Goal: Transaction & Acquisition: Purchase product/service

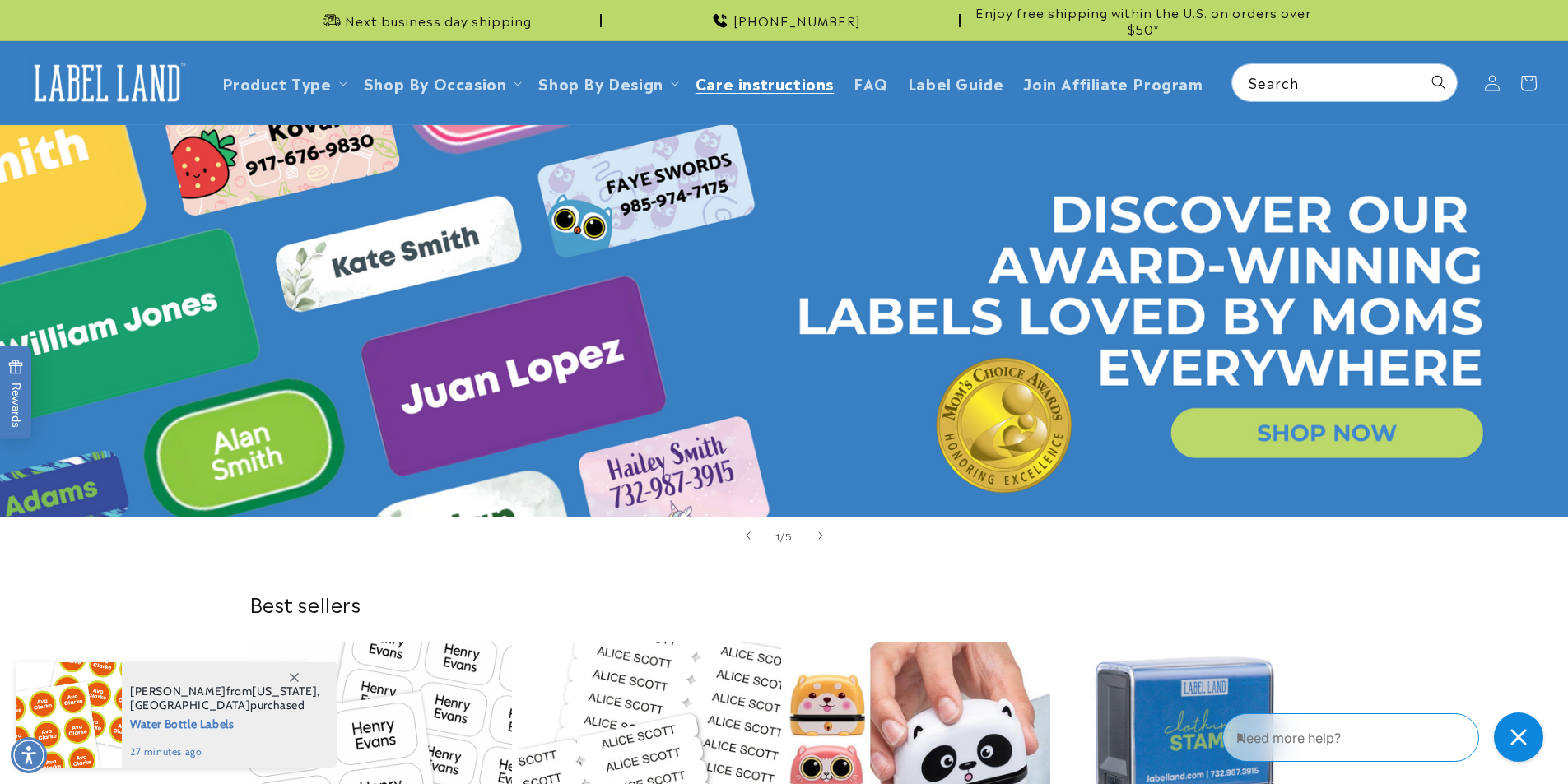
click at [778, 89] on span "Care instructions" at bounding box center [765, 83] width 138 height 19
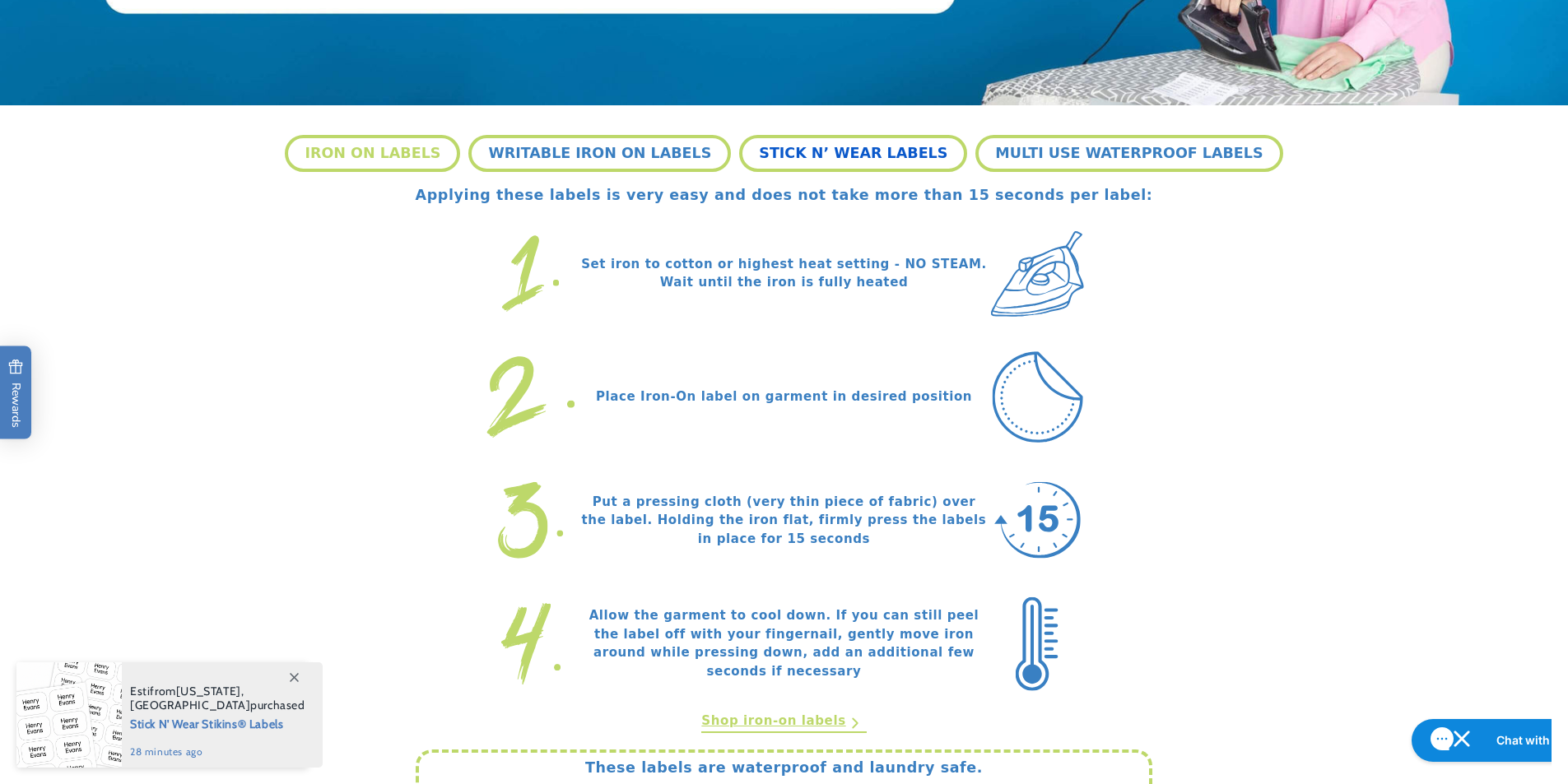
click at [874, 161] on button "STICK N’ WEAR LABELS" at bounding box center [853, 152] width 228 height 36
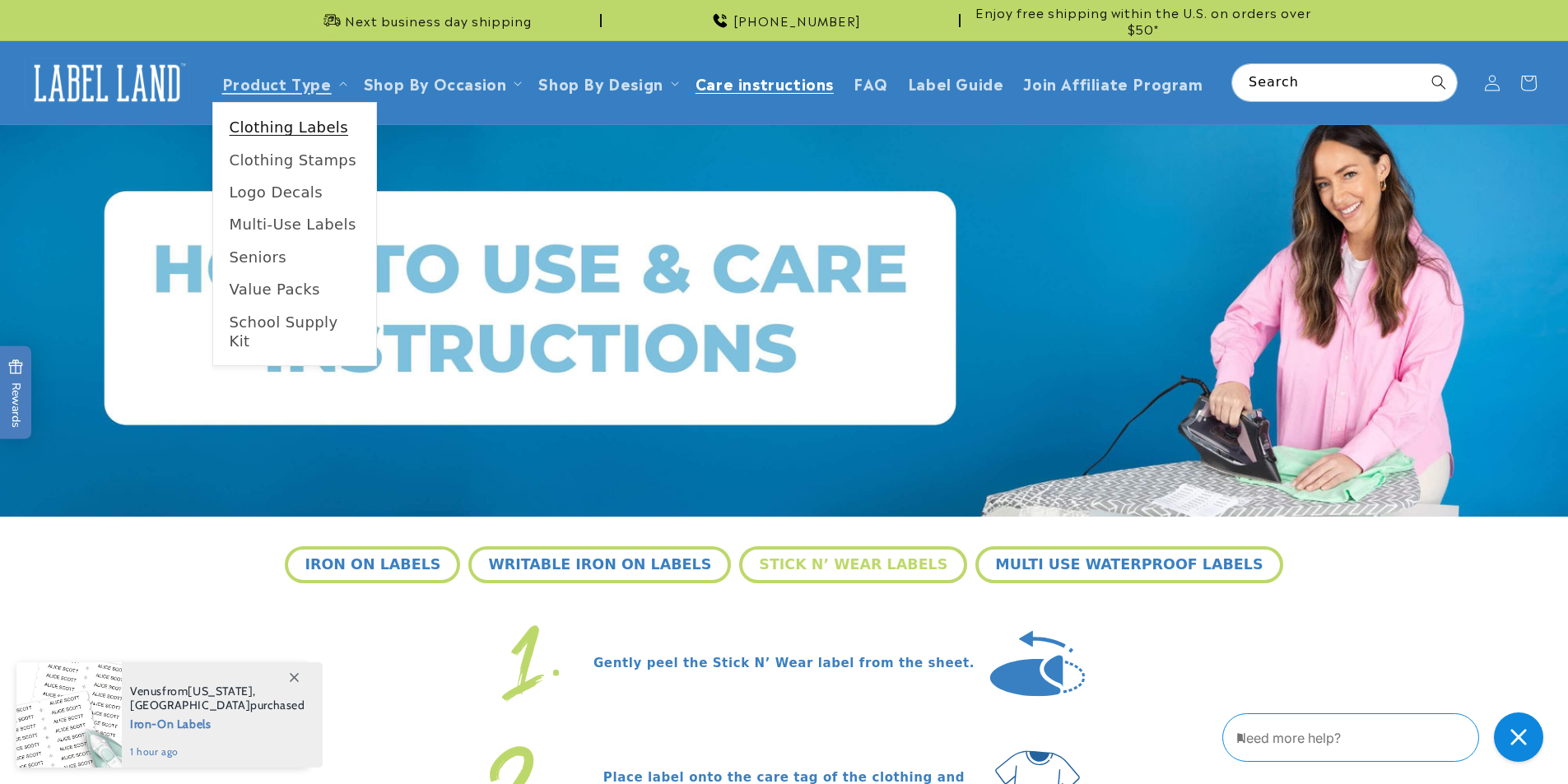
click at [289, 120] on link "Clothing Labels" at bounding box center [295, 127] width 163 height 32
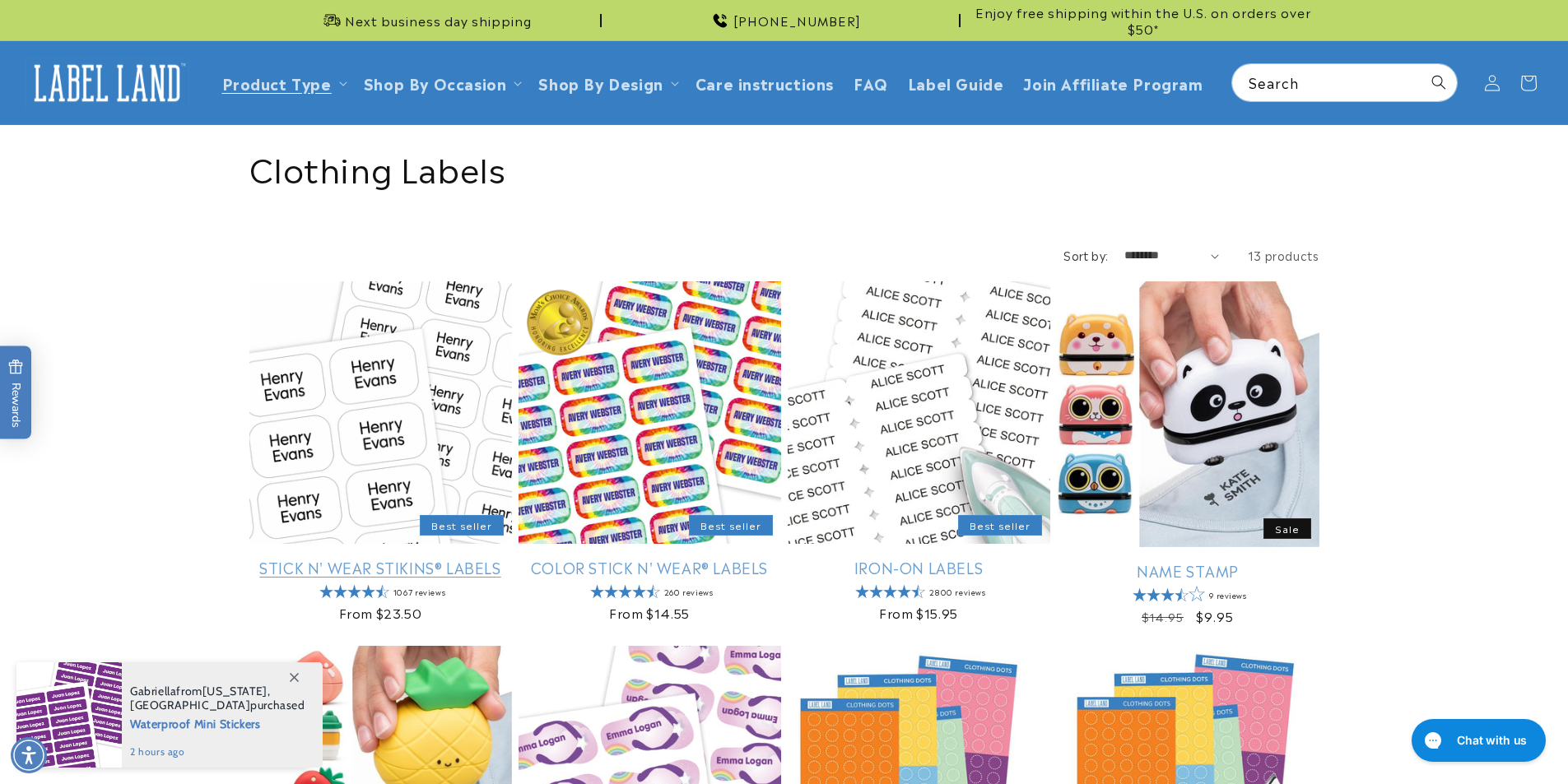
click at [440, 558] on link "Stick N' Wear Stikins® Labels" at bounding box center [380, 567] width 262 height 19
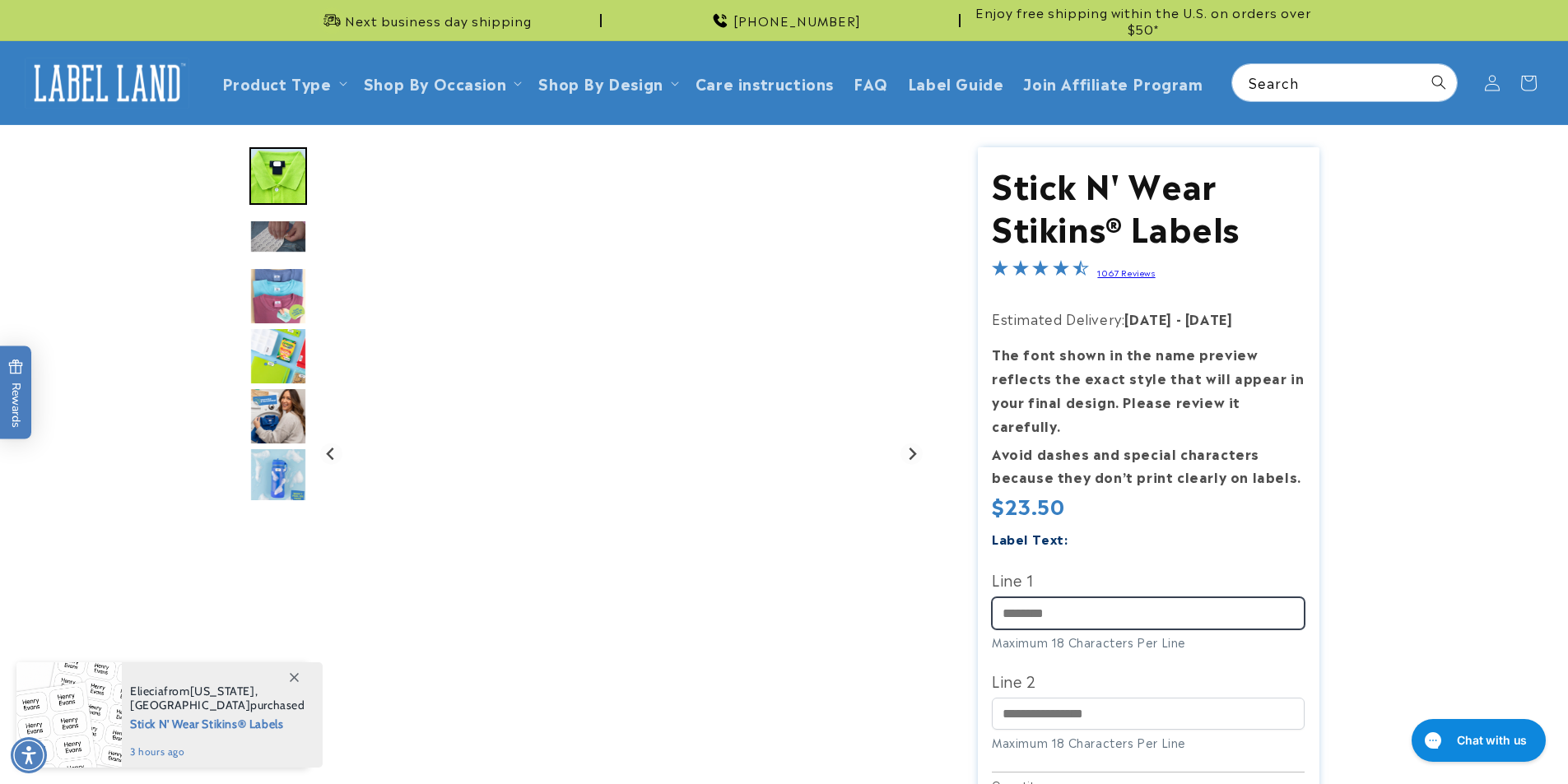
click at [1076, 597] on input "Line 1" at bounding box center [1148, 613] width 313 height 32
type input "*******"
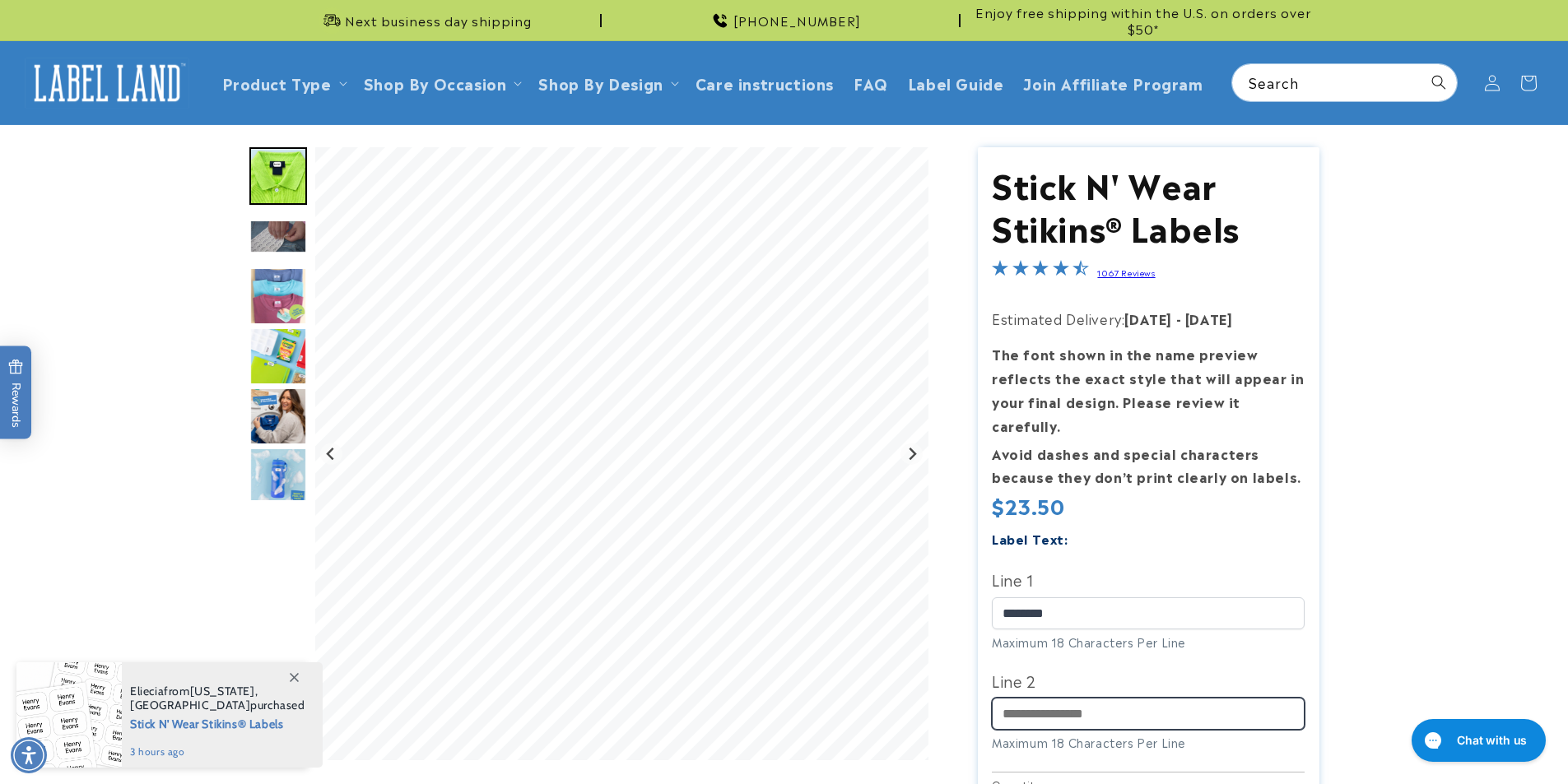
click at [1062, 697] on input "Line 2" at bounding box center [1148, 713] width 313 height 32
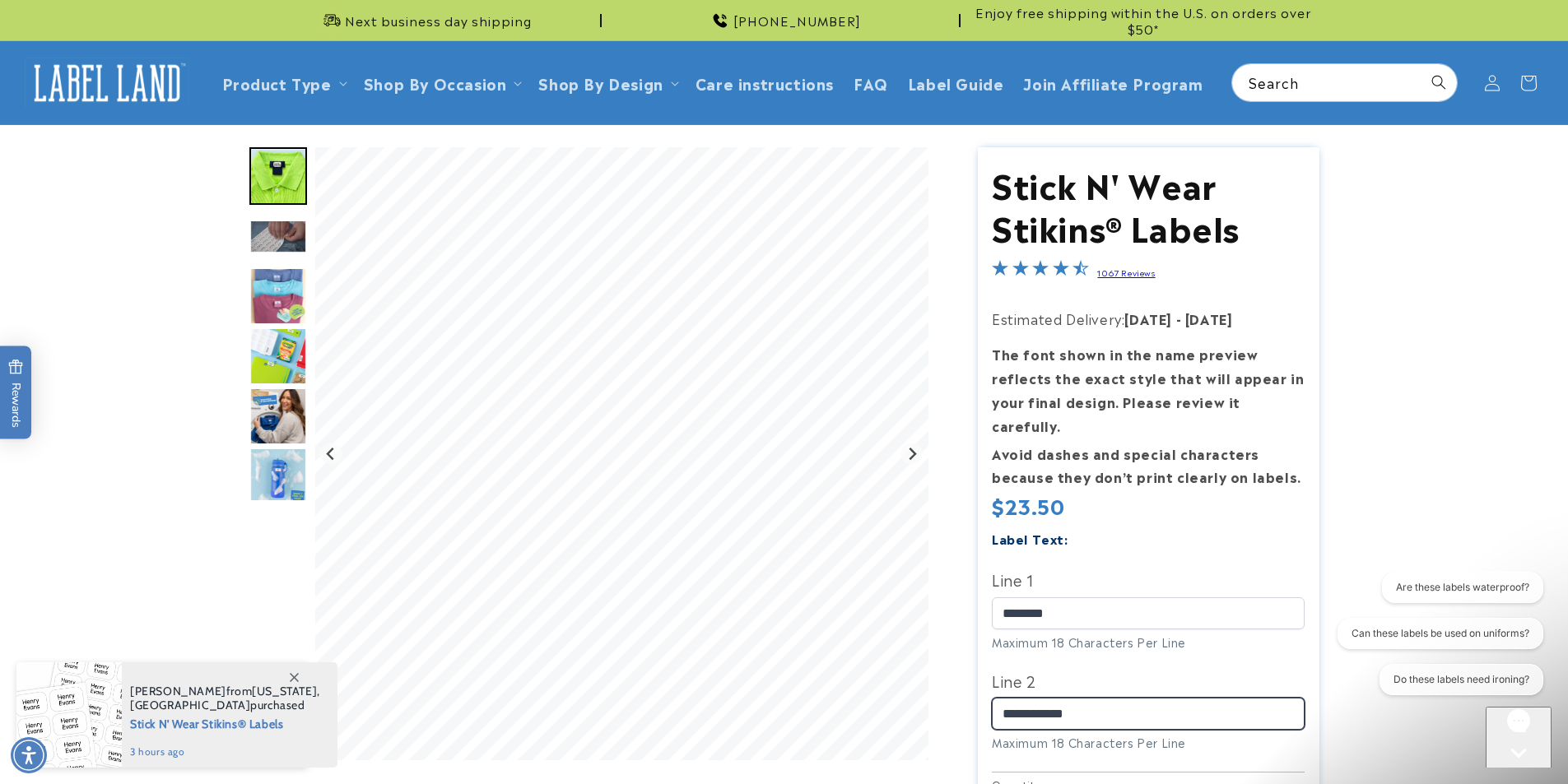
type input "**********"
click at [1231, 527] on div "Label Text:" at bounding box center [1148, 538] width 313 height 22
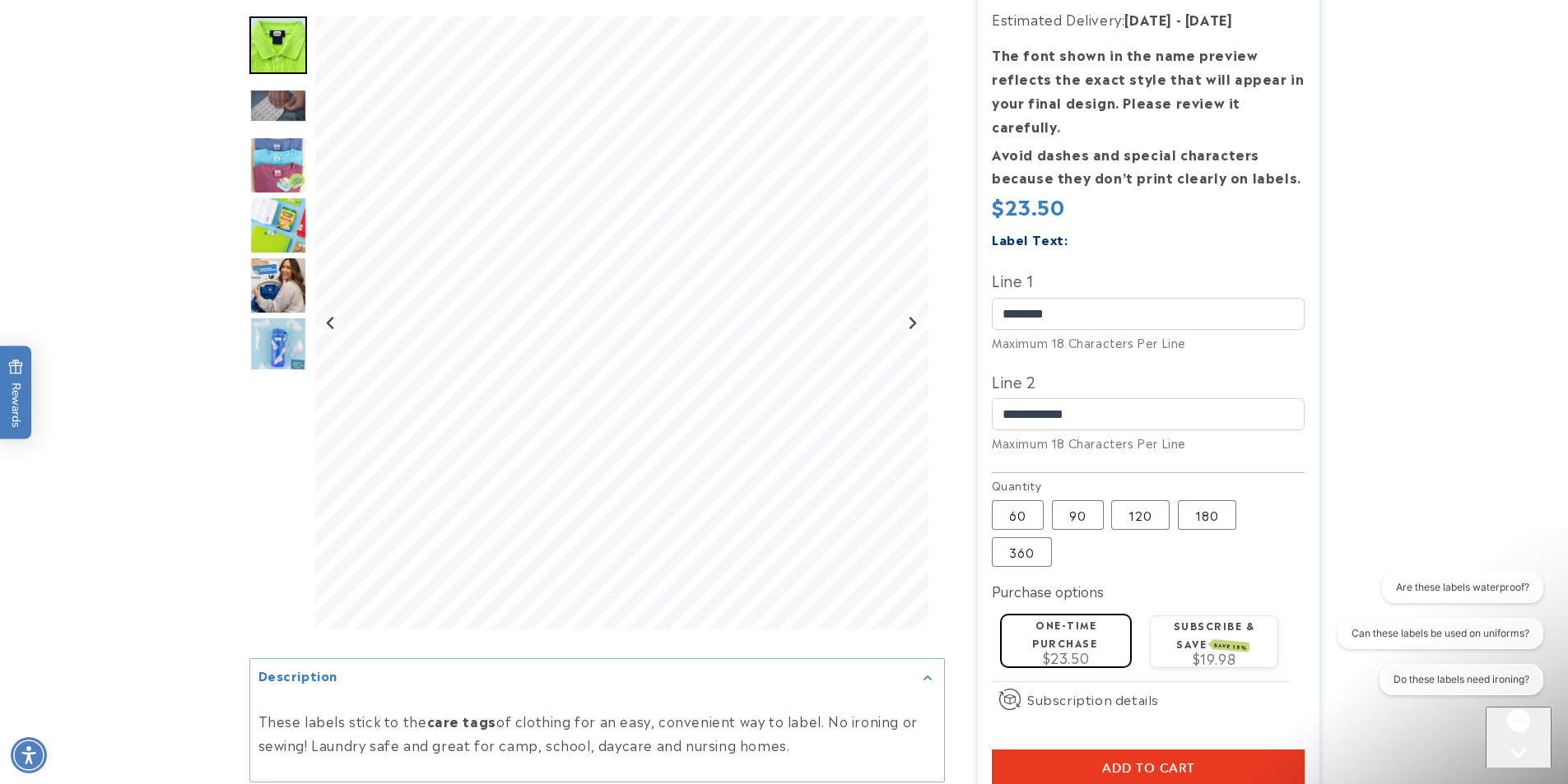
scroll to position [330, 0]
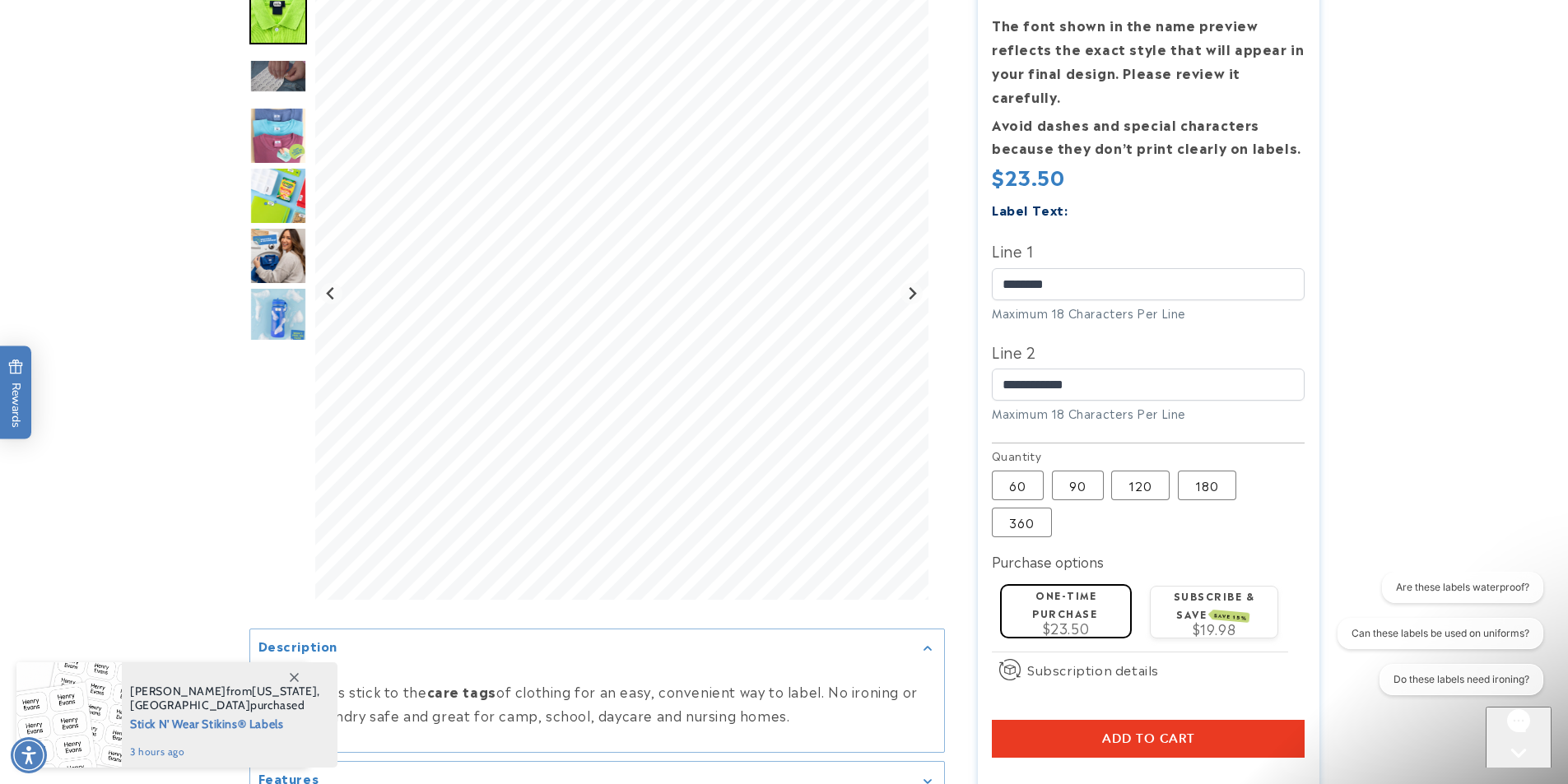
click at [1179, 732] on span "Add to cart" at bounding box center [1149, 739] width 93 height 15
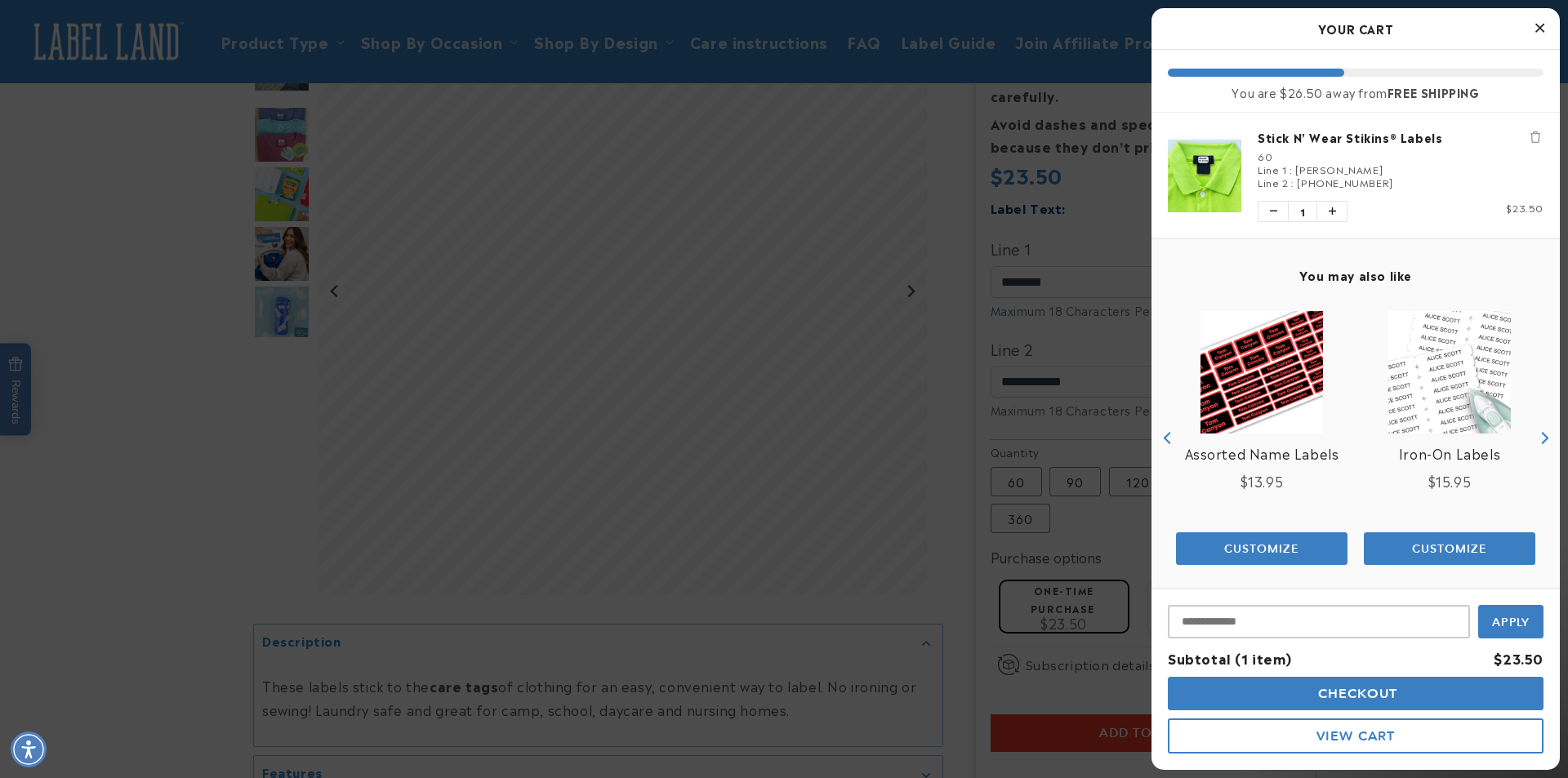
click at [1542, 26] on icon "Close Cart" at bounding box center [1539, 28] width 9 height 15
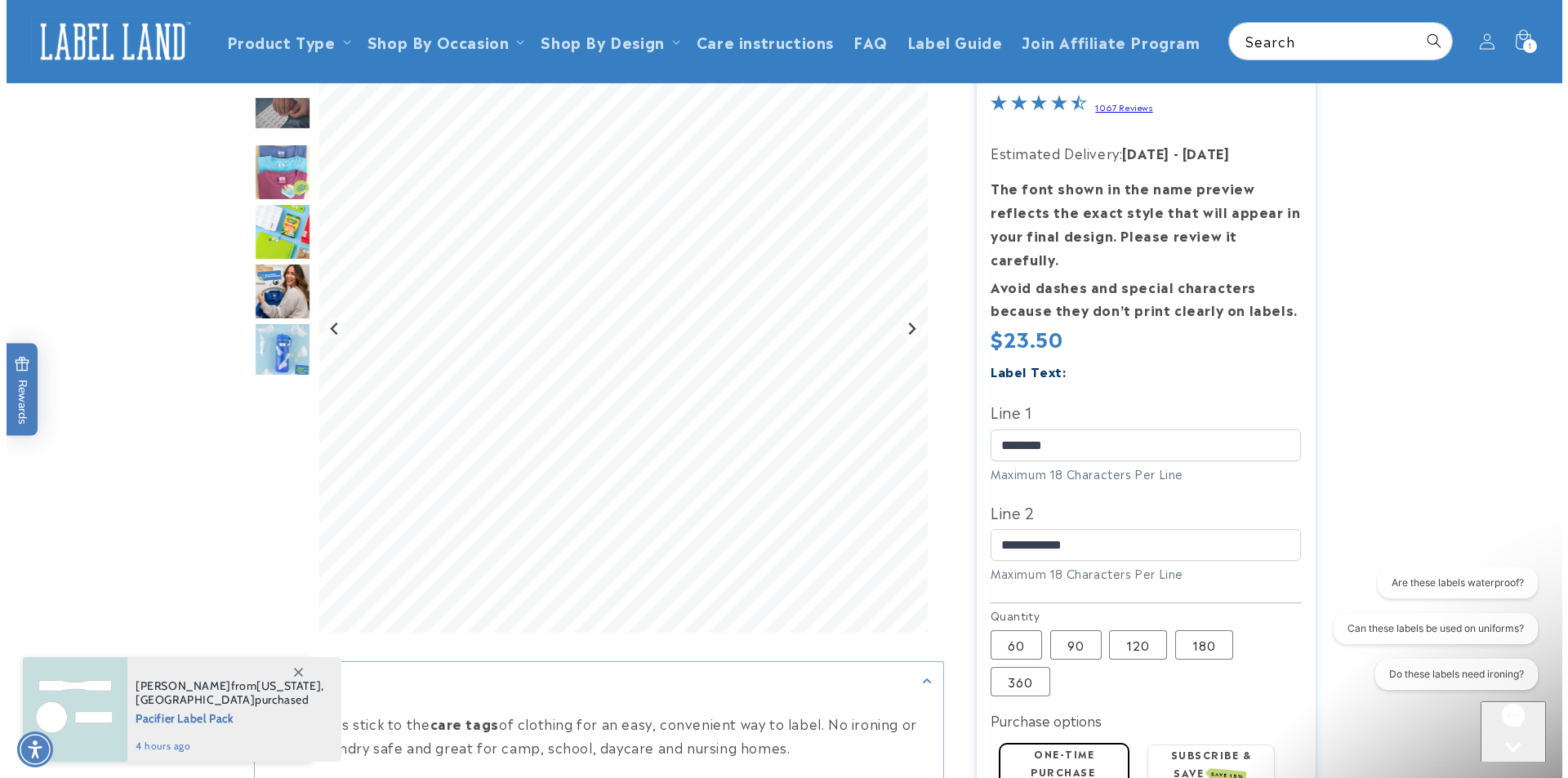
scroll to position [0, 0]
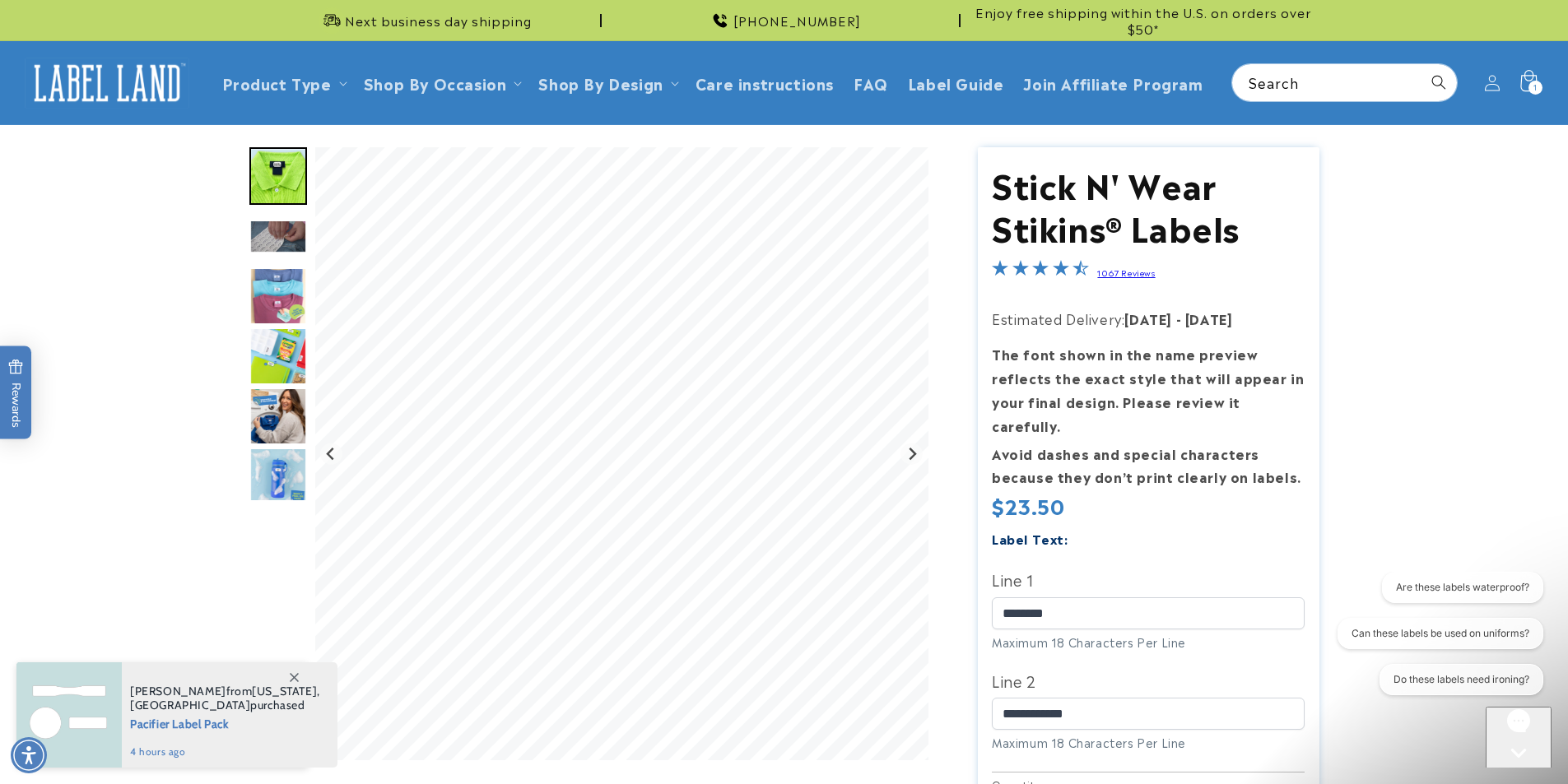
click at [1529, 82] on icon at bounding box center [1529, 82] width 38 height 38
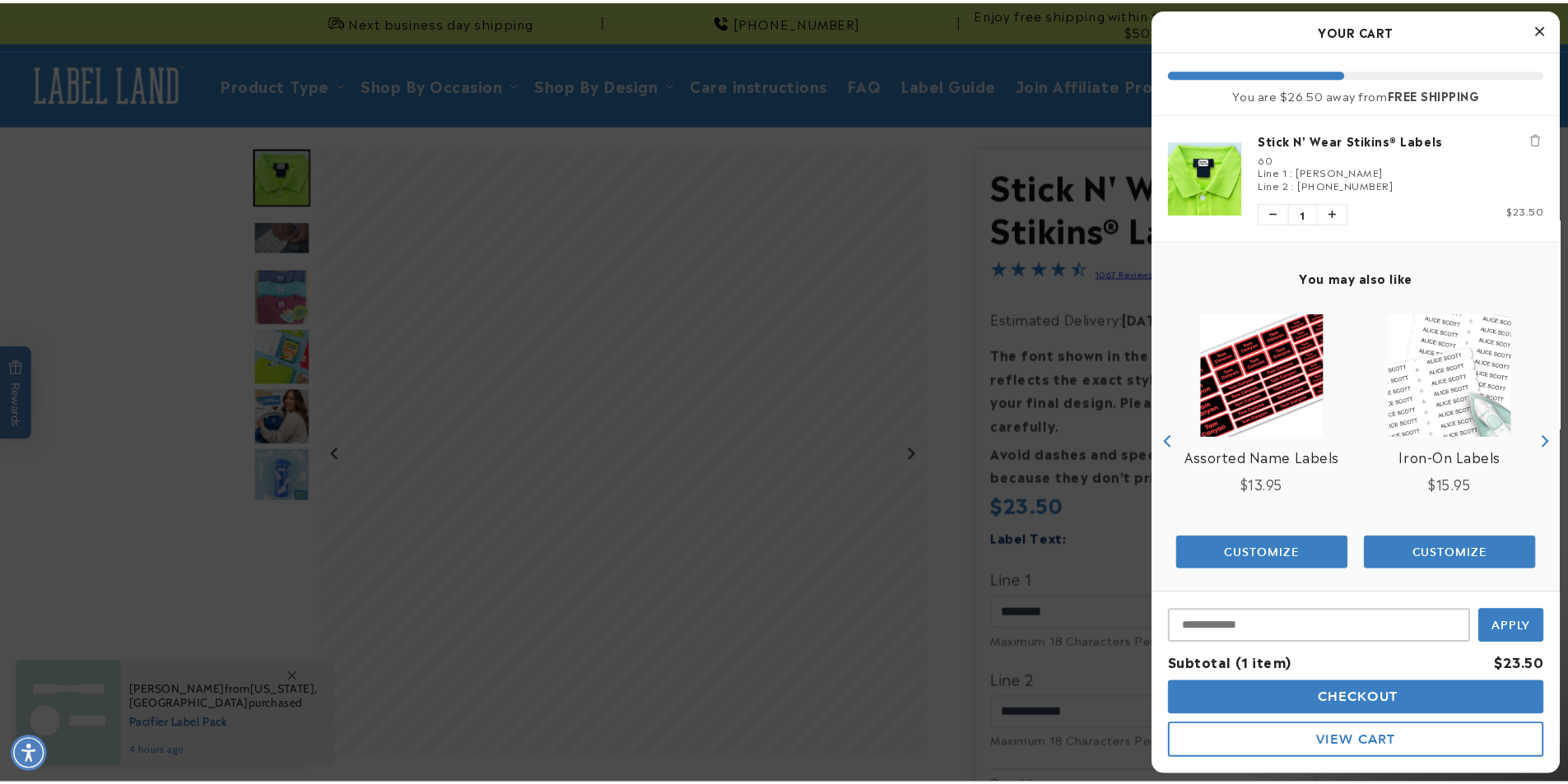
scroll to position [10, 0]
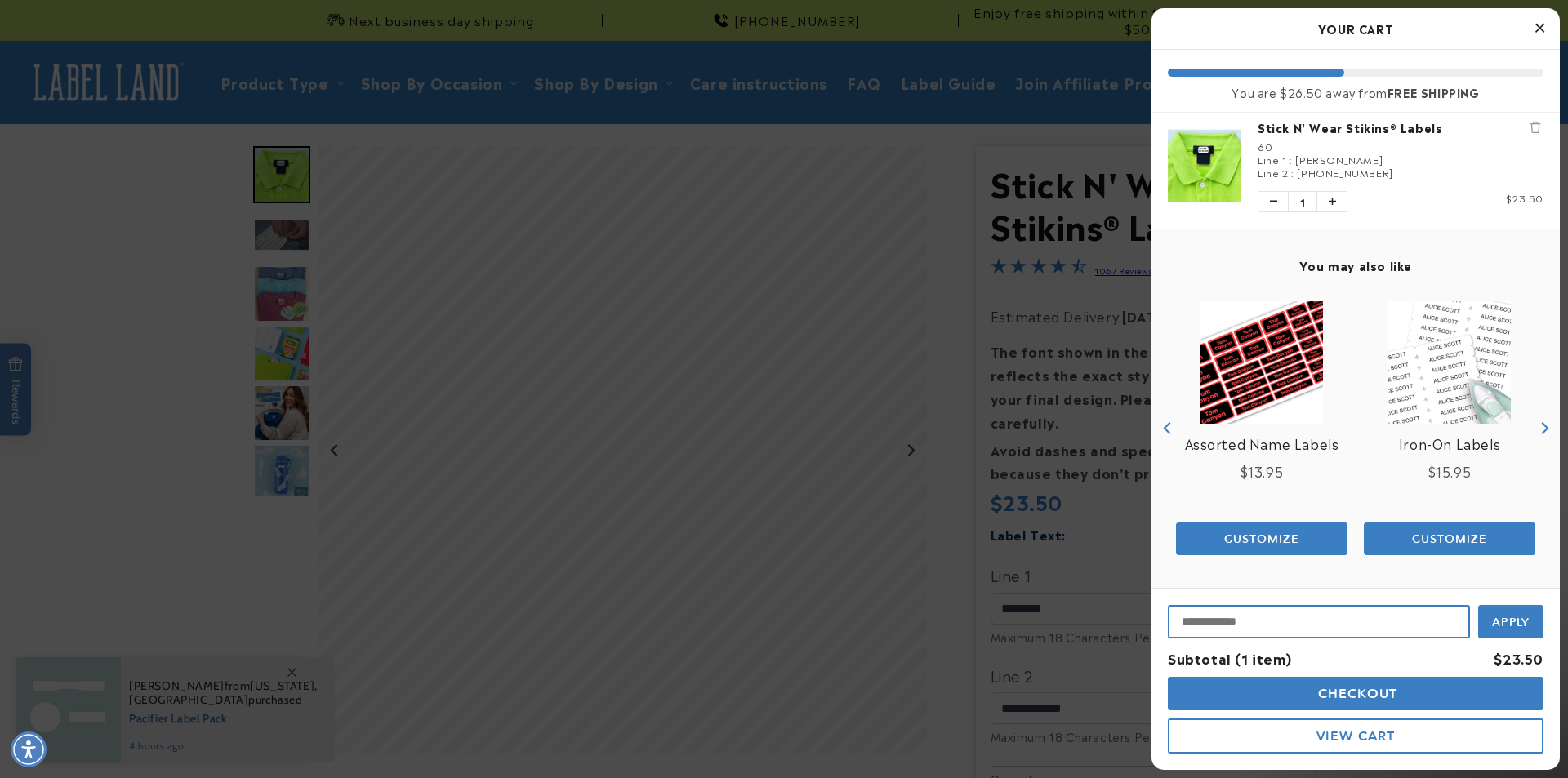
click at [1356, 632] on input "Input Discount" at bounding box center [1318, 622] width 302 height 34
click at [369, 556] on div at bounding box center [784, 389] width 1568 height 778
